Goal: Task Accomplishment & Management: Manage account settings

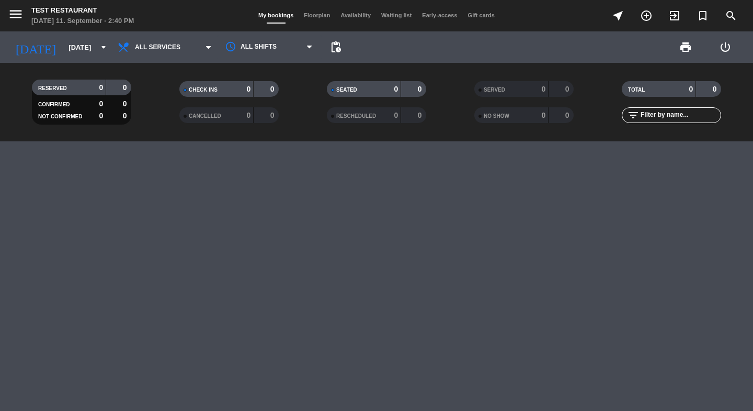
scroll to position [33, 0]
click at [681, 46] on span "print" at bounding box center [685, 47] width 13 height 13
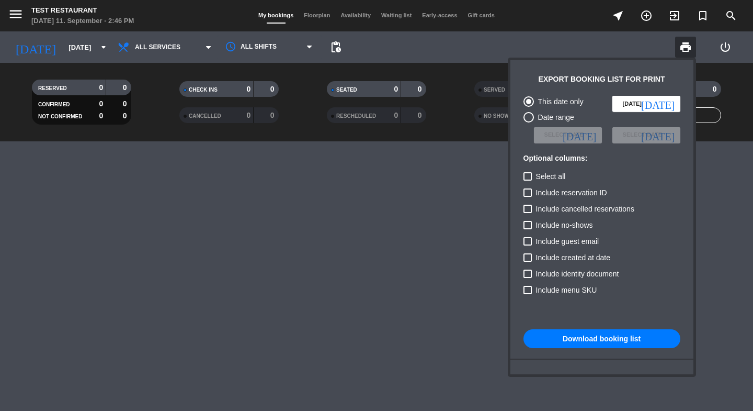
click at [16, 12] on div at bounding box center [376, 205] width 753 height 411
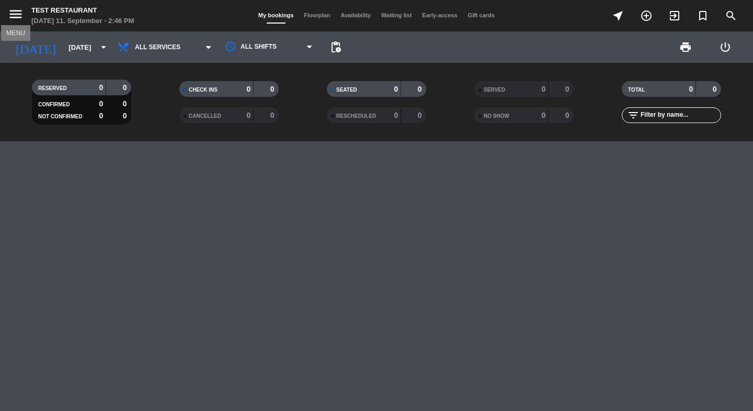
click at [17, 12] on icon "menu" at bounding box center [16, 14] width 16 height 16
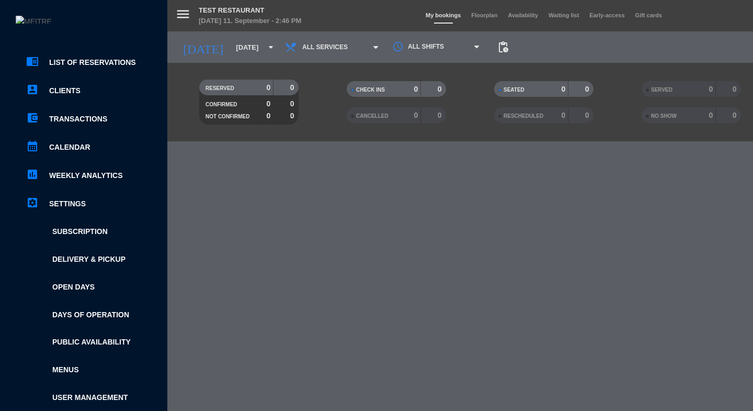
scroll to position [0, 0]
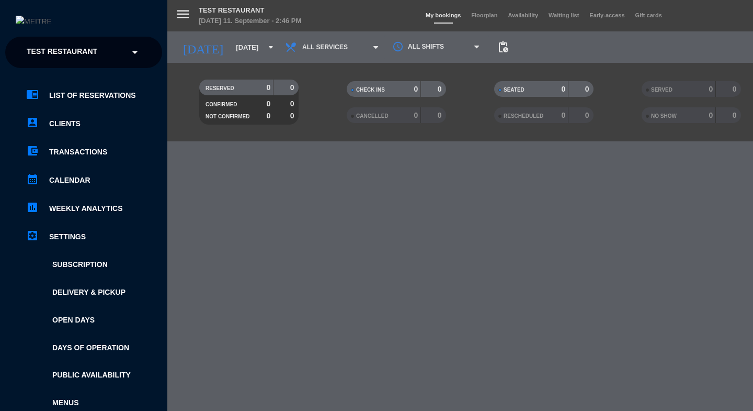
click at [75, 49] on span "Test Restaurant" at bounding box center [62, 52] width 71 height 22
type input "o"
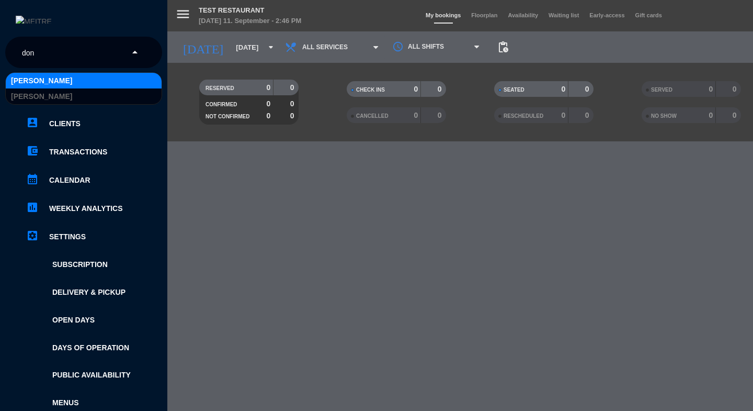
type input "don"
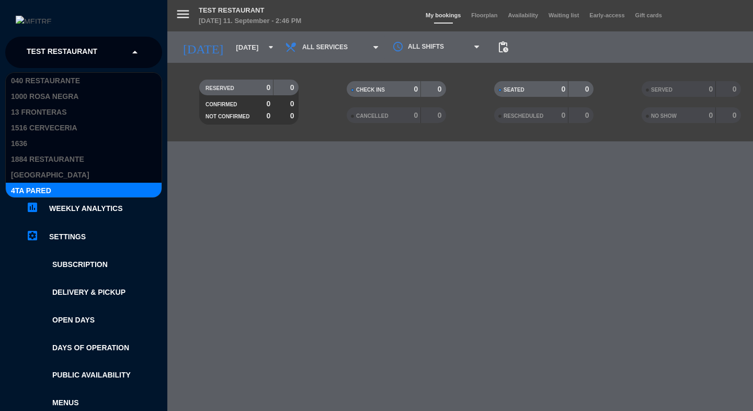
click at [9, 225] on ul "chrome_reader_mode List of Reservations account_box Clients account_balance_wal…" at bounding box center [83, 276] width 157 height 375
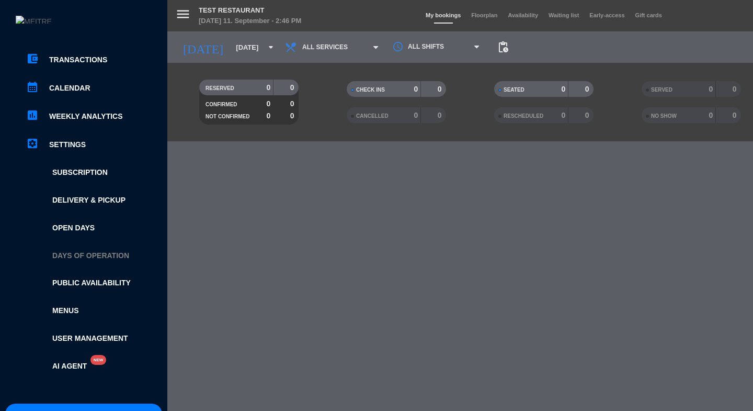
scroll to position [187, 0]
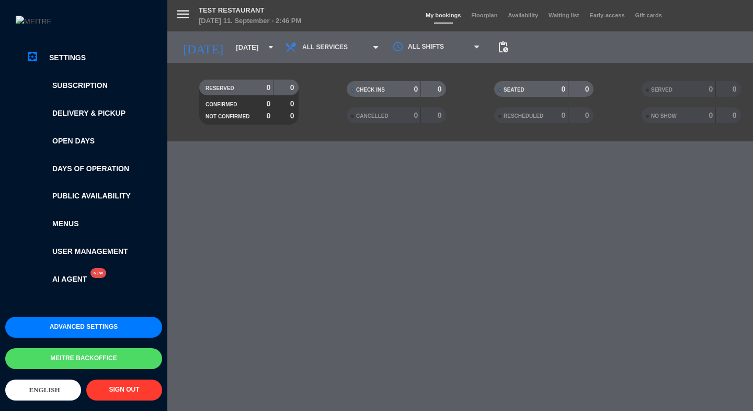
click at [84, 349] on button "Meitre backoffice" at bounding box center [83, 358] width 157 height 21
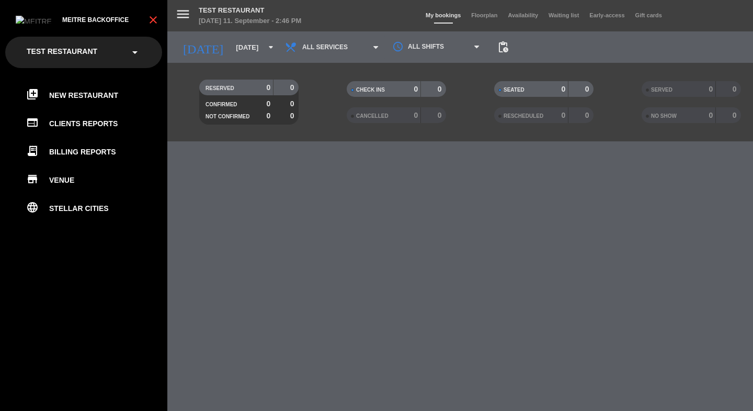
scroll to position [0, 0]
click at [156, 16] on icon "close" at bounding box center [153, 20] width 13 height 13
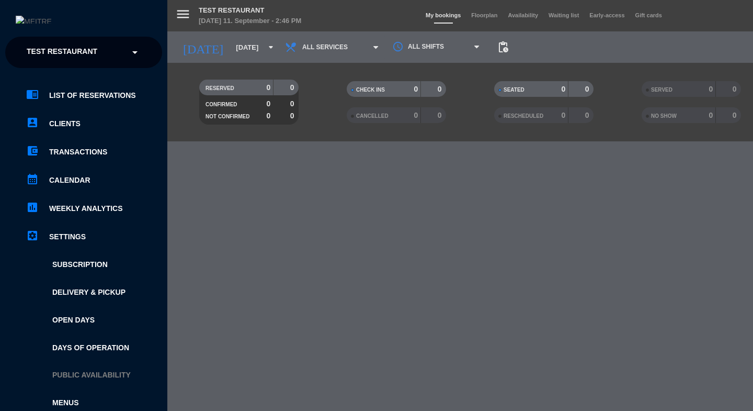
scroll to position [187, 0]
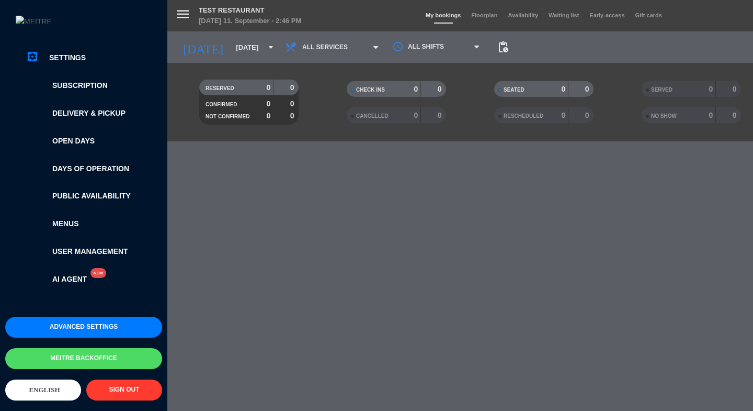
click at [88, 316] on button "Advanced settings" at bounding box center [83, 326] width 157 height 21
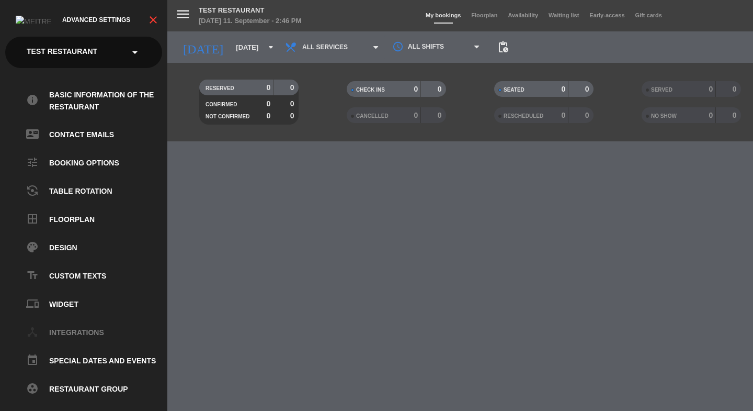
click at [70, 326] on link "device_hub Integrations" at bounding box center [94, 332] width 136 height 13
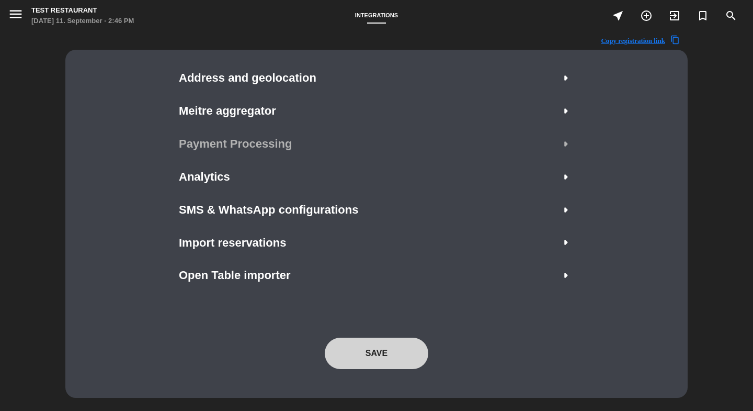
click at [246, 140] on span "Payment Processing" at bounding box center [235, 143] width 113 height 19
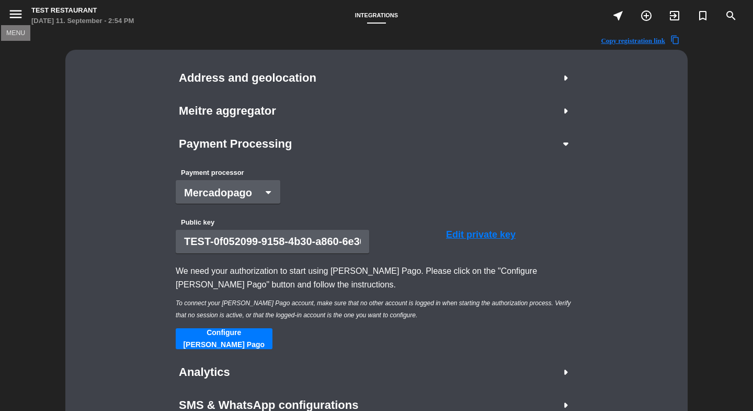
click at [14, 13] on icon "menu" at bounding box center [16, 14] width 16 height 16
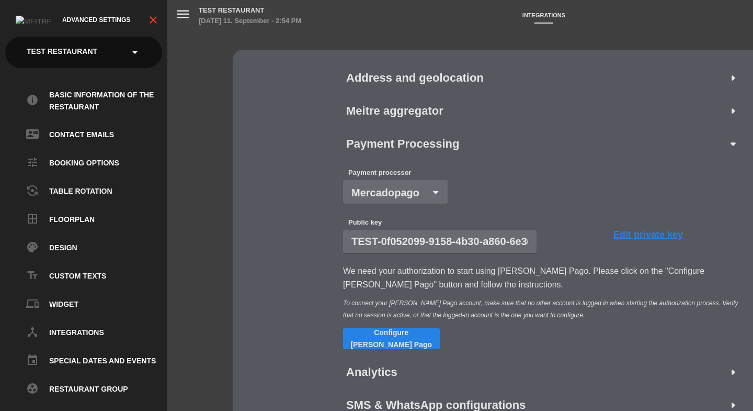
click at [153, 19] on icon "close" at bounding box center [153, 20] width 13 height 13
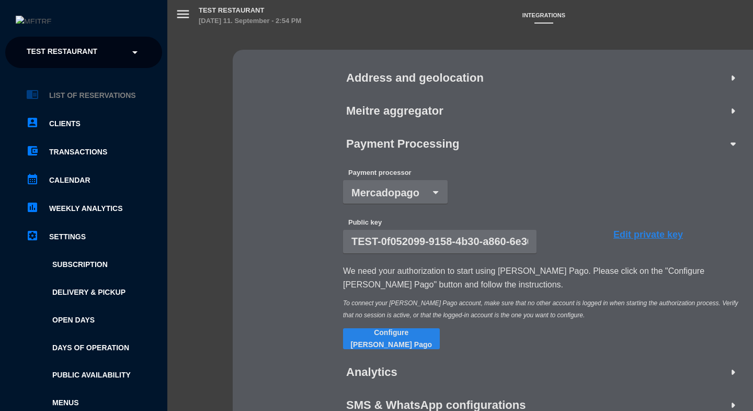
click at [105, 97] on link "chrome_reader_mode List of Reservations" at bounding box center [94, 95] width 136 height 13
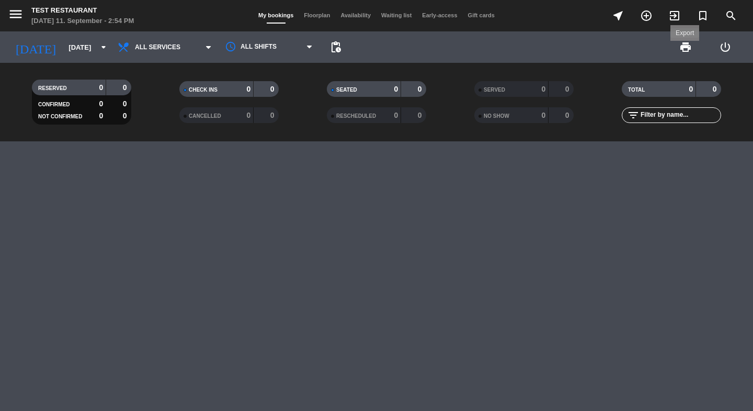
click at [684, 50] on span "print" at bounding box center [685, 47] width 13 height 13
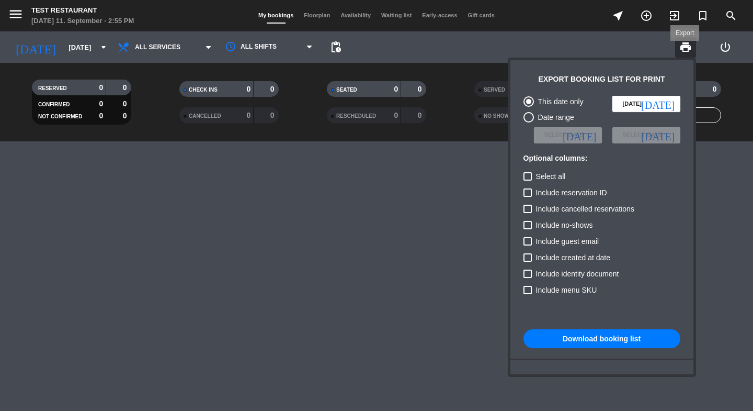
click at [686, 43] on span "print" at bounding box center [685, 47] width 13 height 13
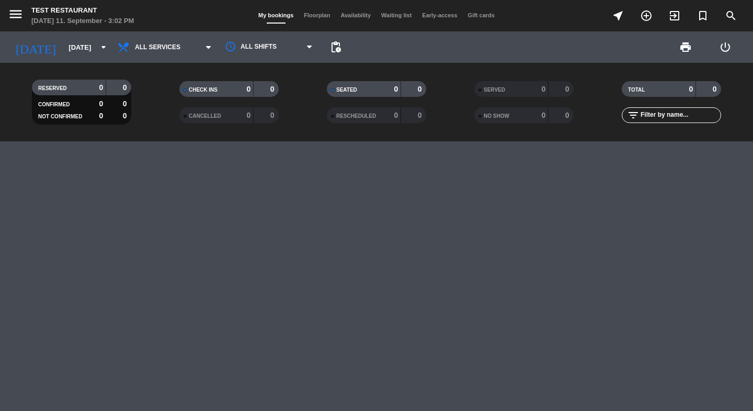
click at [690, 53] on span "print" at bounding box center [685, 47] width 21 height 21
click at [688, 50] on span "print" at bounding box center [685, 47] width 13 height 13
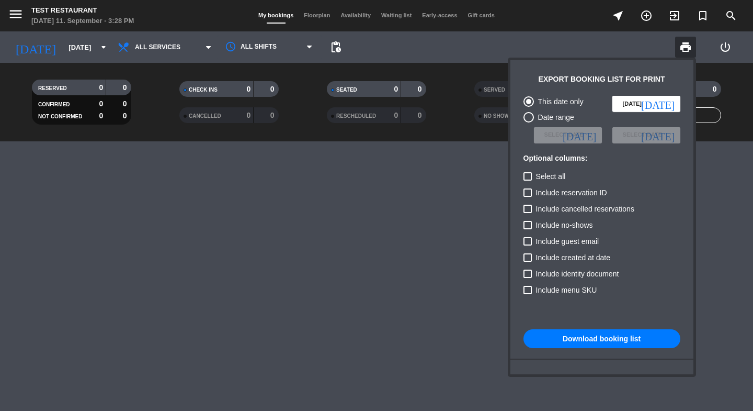
click at [642, 36] on div at bounding box center [376, 205] width 753 height 411
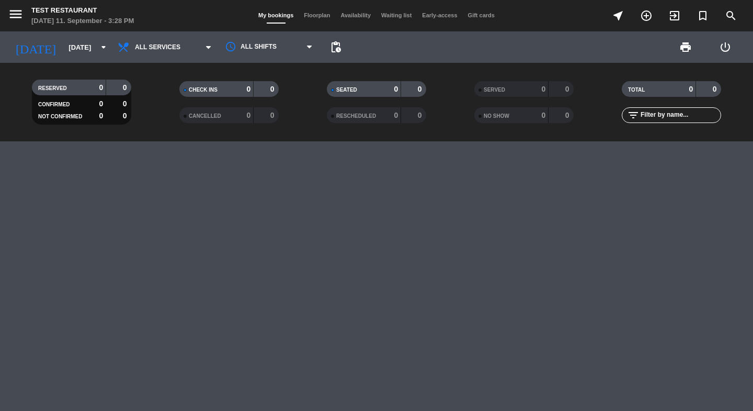
click at [488, 15] on span "Gift cards" at bounding box center [481, 15] width 37 height 6
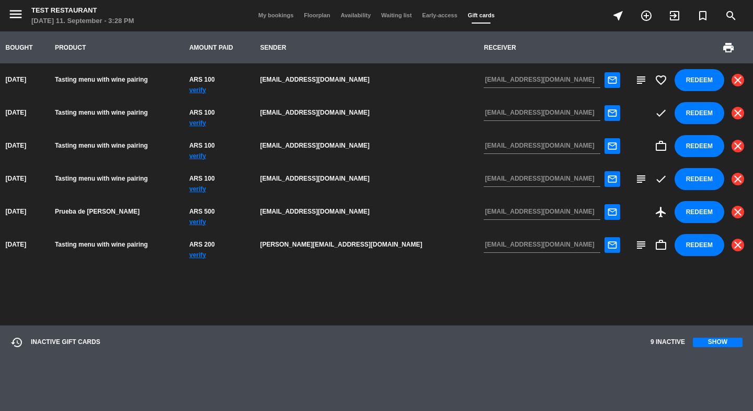
click at [721, 49] on th "print" at bounding box center [689, 47] width 127 height 32
click at [724, 49] on span "print" at bounding box center [728, 47] width 13 height 13
click at [730, 46] on span "print" at bounding box center [728, 47] width 13 height 13
click at [265, 12] on span "My bookings" at bounding box center [276, 15] width 46 height 6
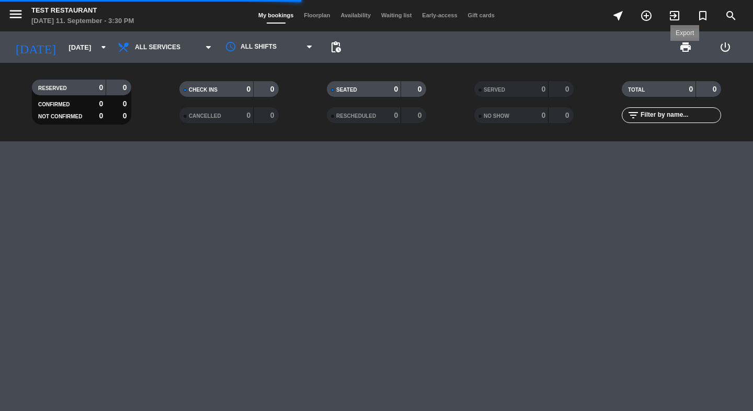
click at [683, 49] on span "print" at bounding box center [685, 47] width 13 height 13
